Goal: Task Accomplishment & Management: Use online tool/utility

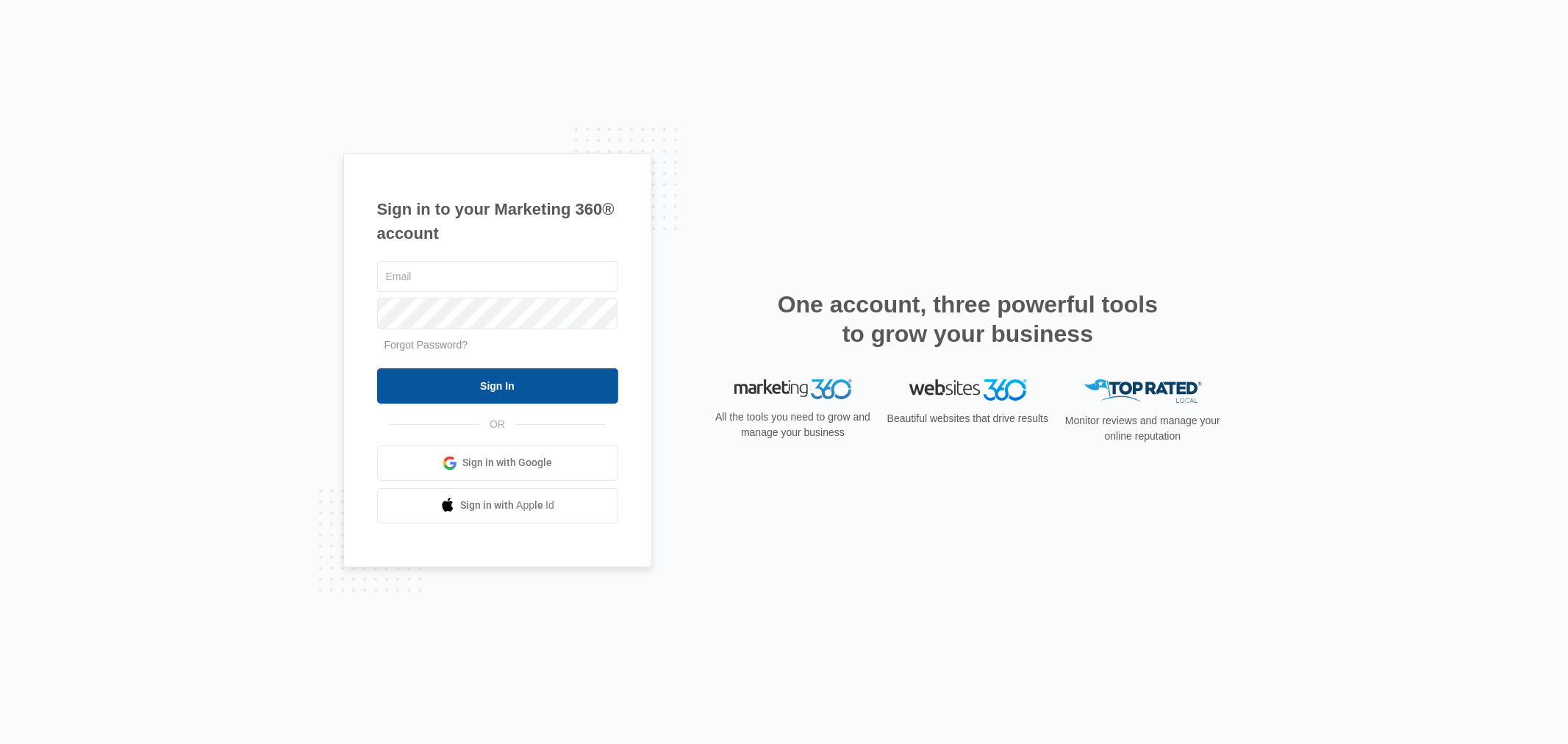
type input "[EMAIL_ADDRESS][DOMAIN_NAME]"
click at [493, 388] on input "Sign In" at bounding box center [497, 386] width 241 height 35
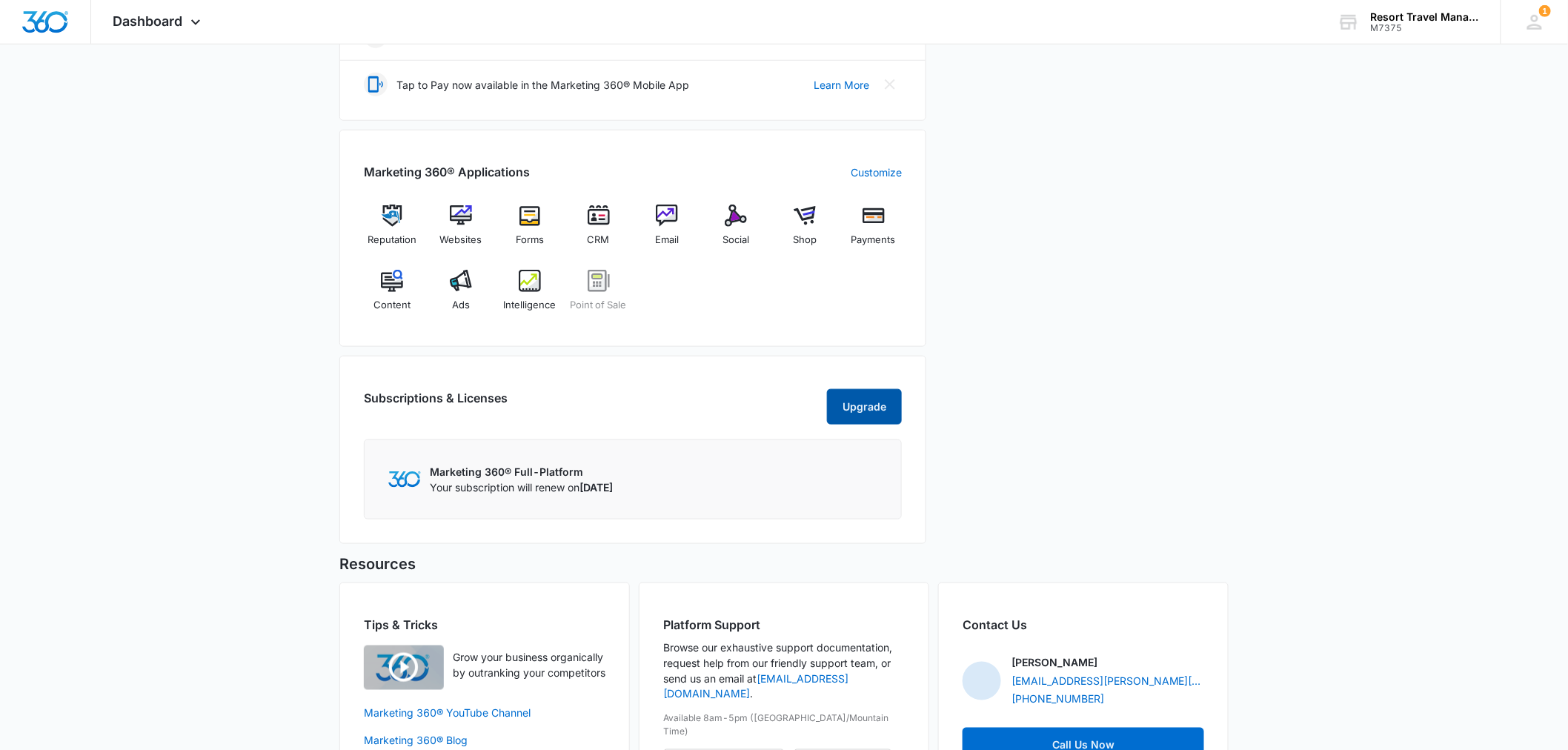
scroll to position [493, 0]
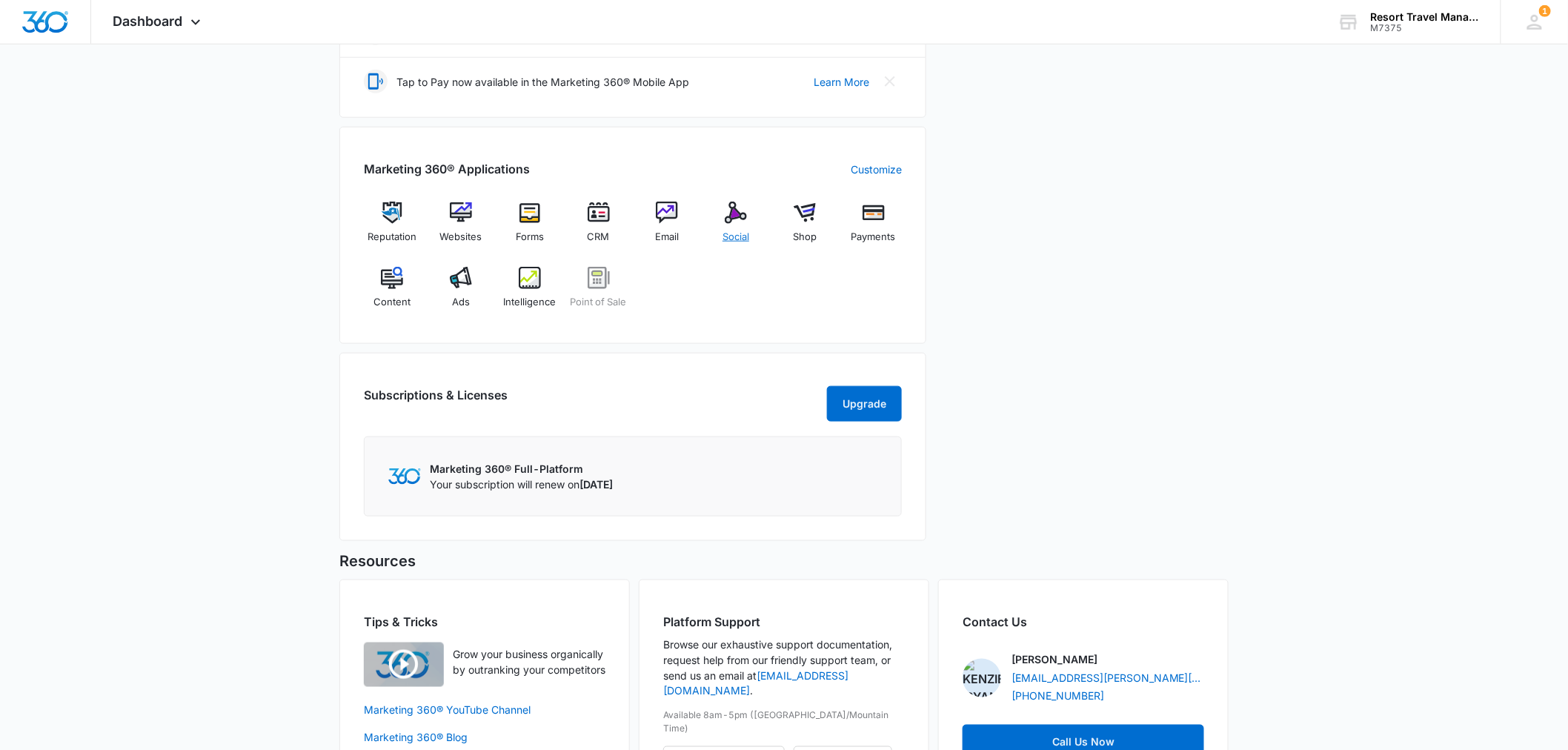
click at [725, 232] on span "Social" at bounding box center [736, 236] width 26 height 15
